Goal: Navigation & Orientation: Find specific page/section

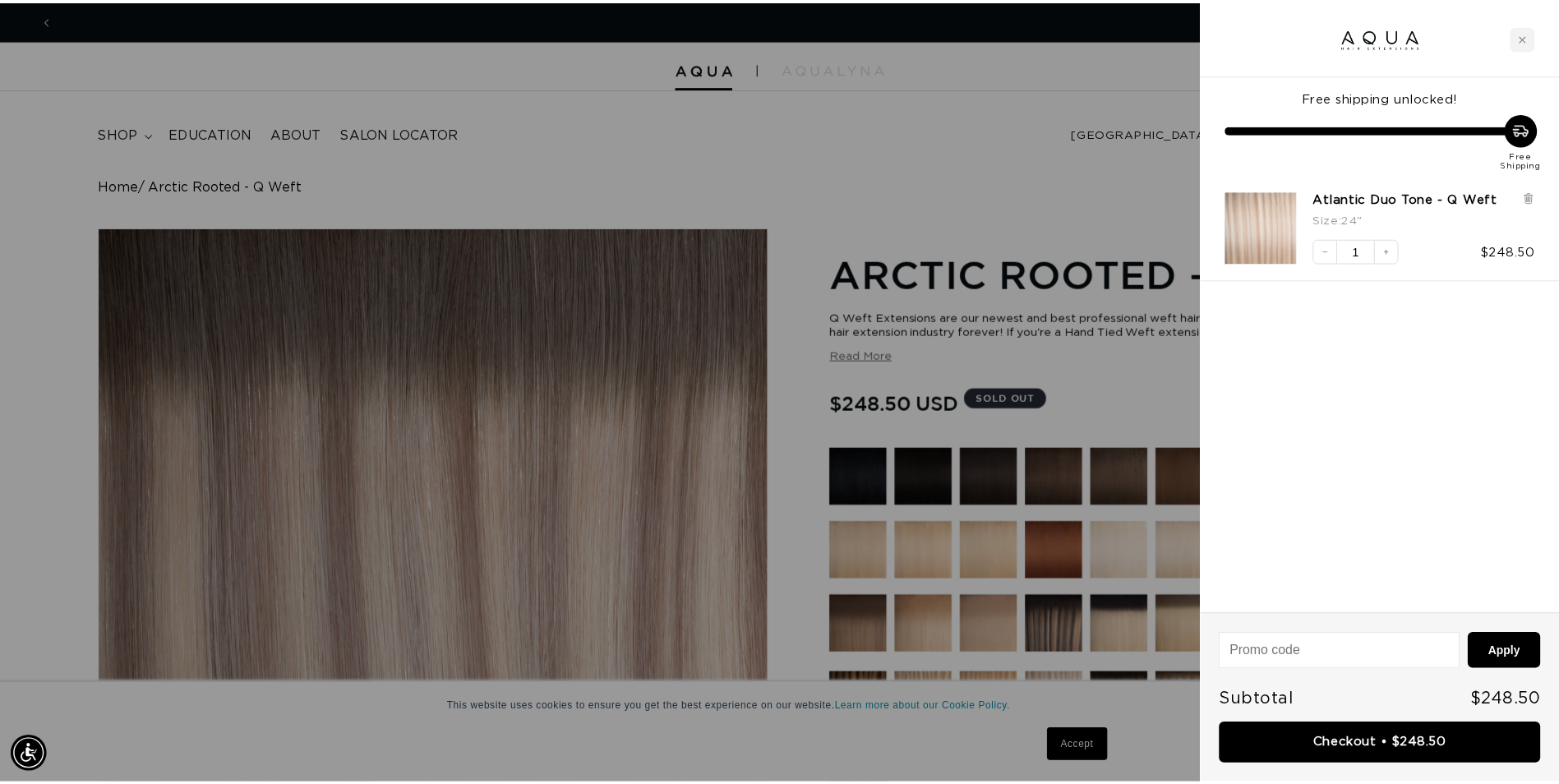
scroll to position [0, 1454]
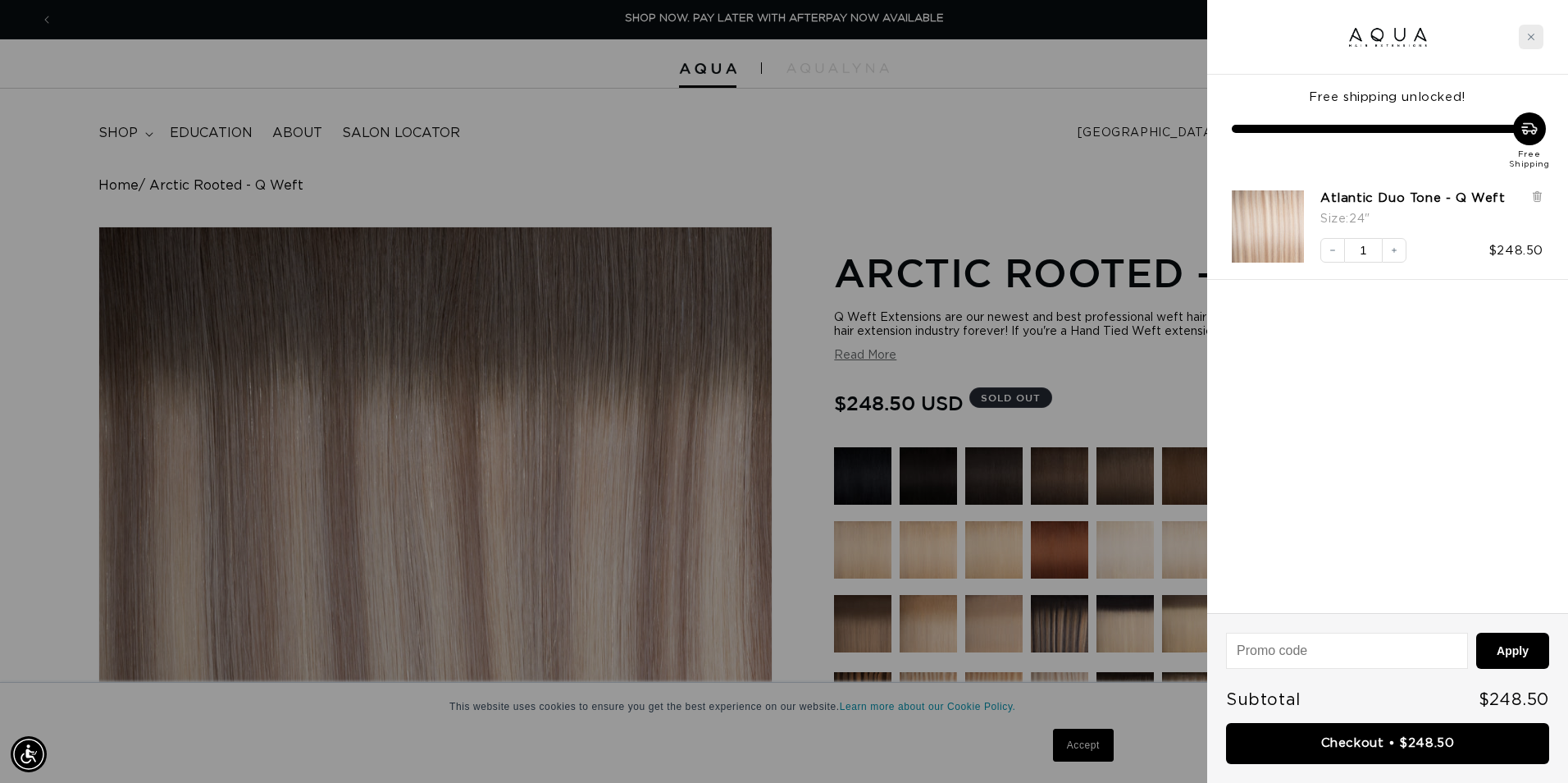
click at [1529, 34] on icon "Close cart" at bounding box center [1530, 37] width 9 height 9
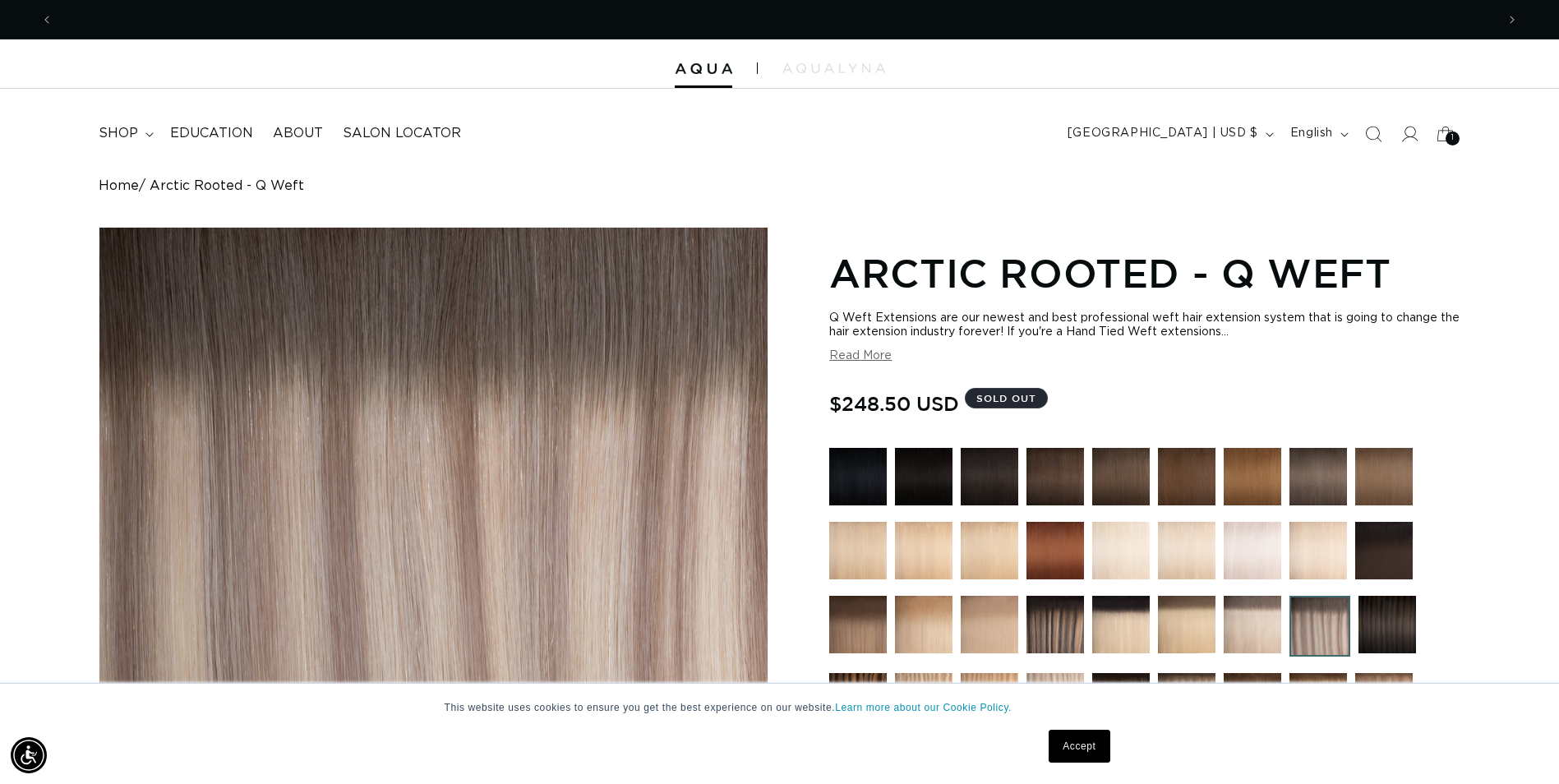
scroll to position [0, 2884]
click at [41, 11] on span "Previous announcement" at bounding box center [47, 19] width 16 height 16
click at [51, 21] on span "Previous announcement" at bounding box center [47, 19] width 16 height 16
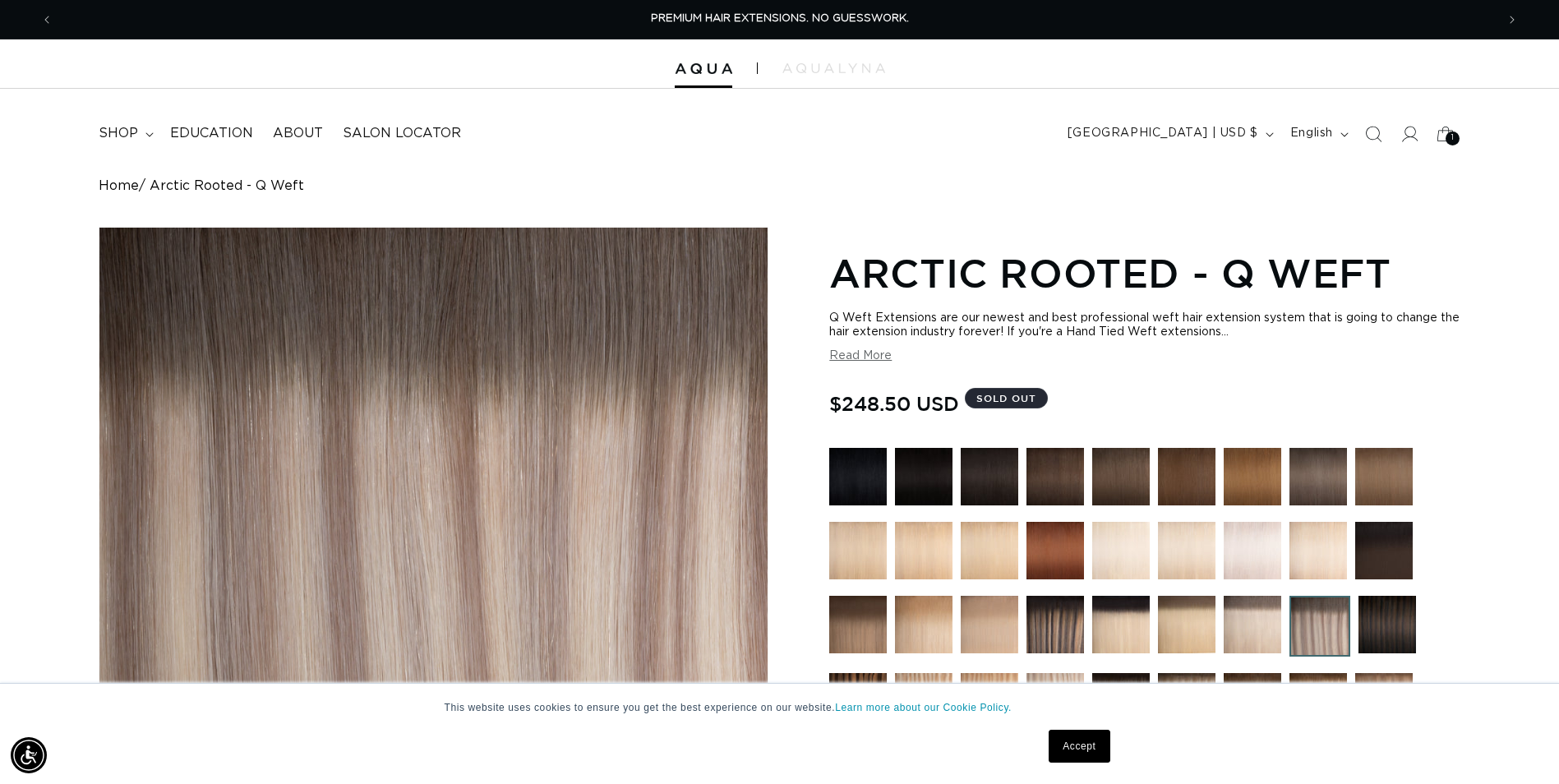
click at [121, 186] on link "Home" at bounding box center [119, 186] width 40 height 15
